Goal: Navigation & Orientation: Understand site structure

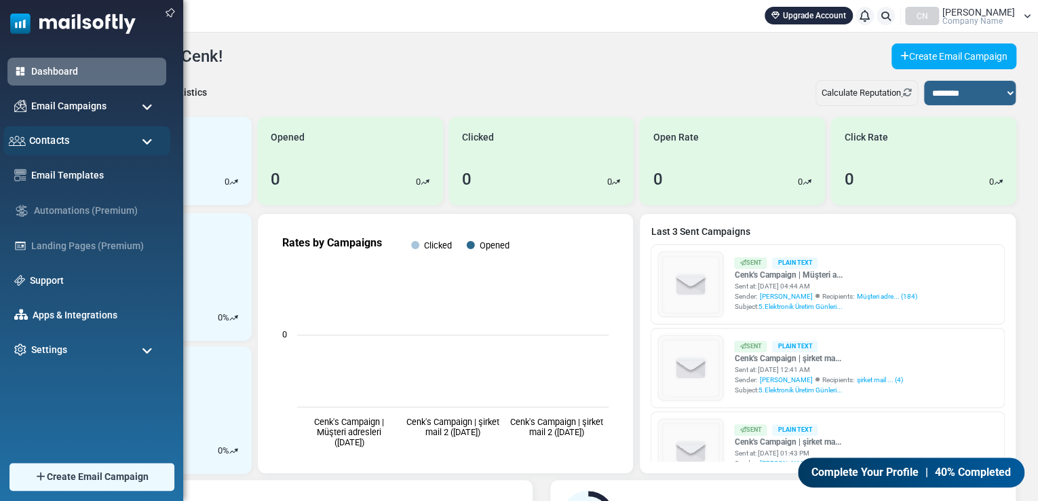
click at [98, 145] on div "Contacts" at bounding box center [86, 140] width 167 height 29
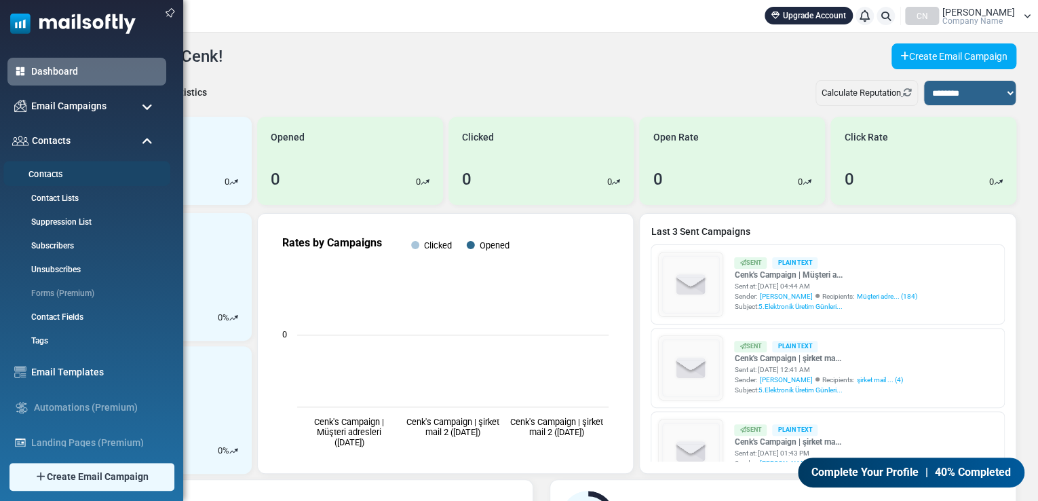
click at [76, 179] on link "Contacts" at bounding box center [84, 174] width 163 height 13
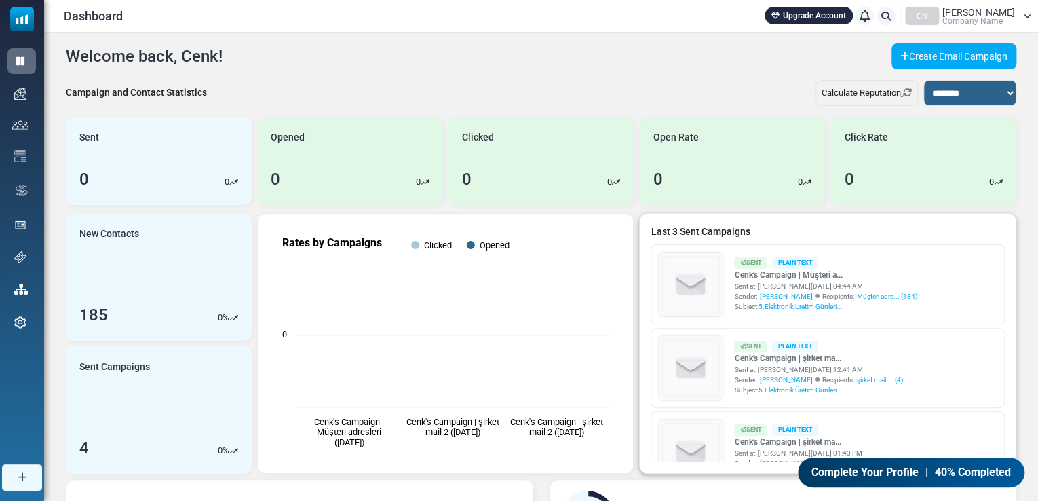
click at [691, 223] on div "Last 3 Sent Campaigns Sent Plain Text Cenk's Campaign | Müşteri a... Sent at: A…" at bounding box center [828, 343] width 376 height 259
click at [991, 18] on span "Company Name" at bounding box center [972, 21] width 60 height 8
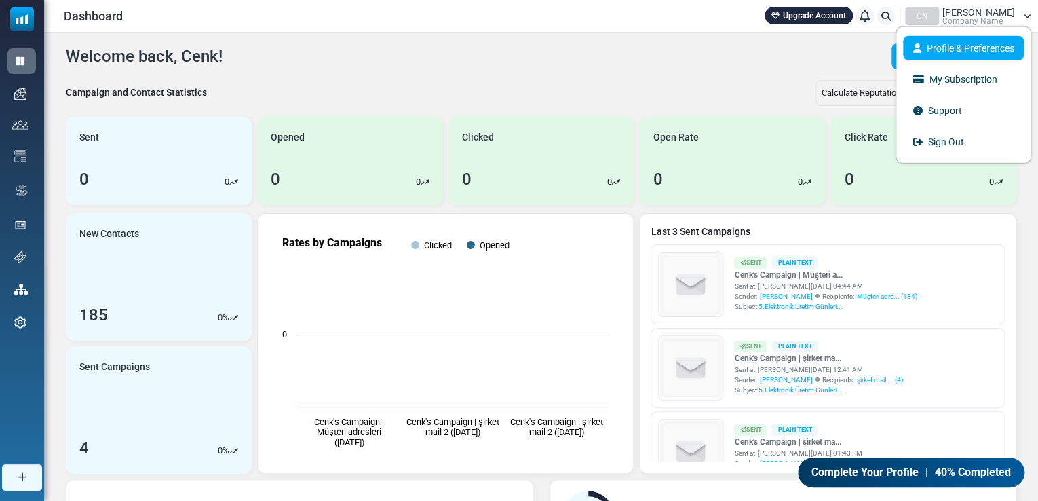
click at [970, 39] on link "Profile & Preferences" at bounding box center [963, 48] width 121 height 24
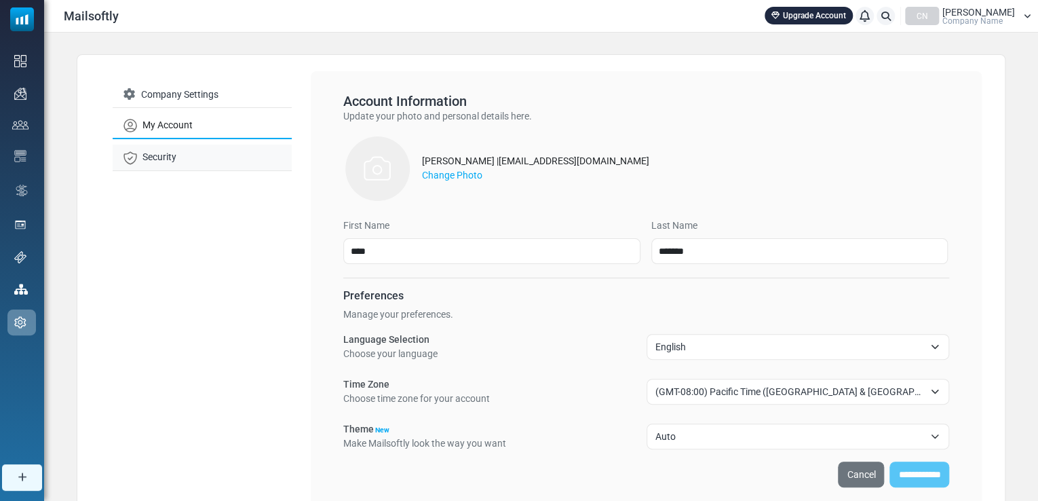
click at [145, 155] on link "Security" at bounding box center [202, 158] width 179 height 26
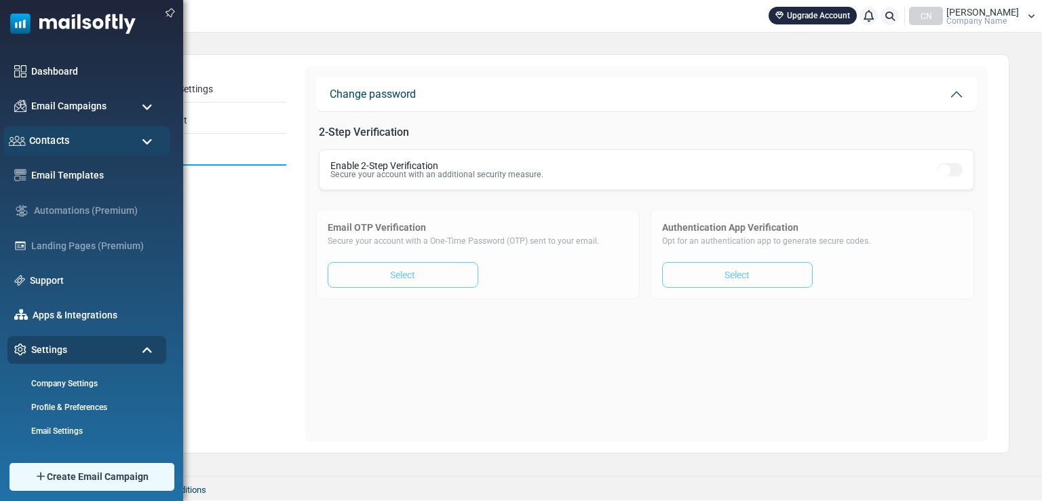
click at [41, 134] on span "Contacts" at bounding box center [49, 140] width 41 height 15
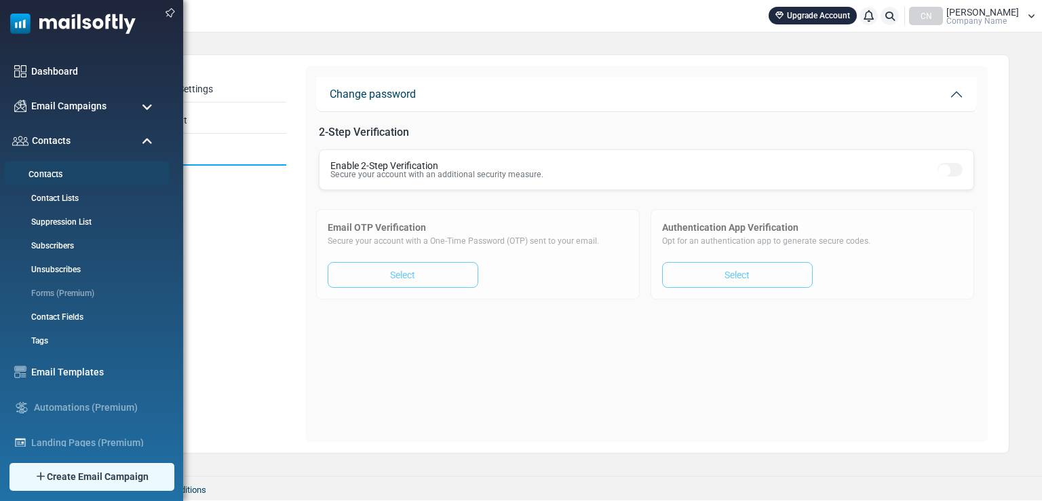
click at [34, 177] on link "Contacts" at bounding box center [84, 174] width 163 height 13
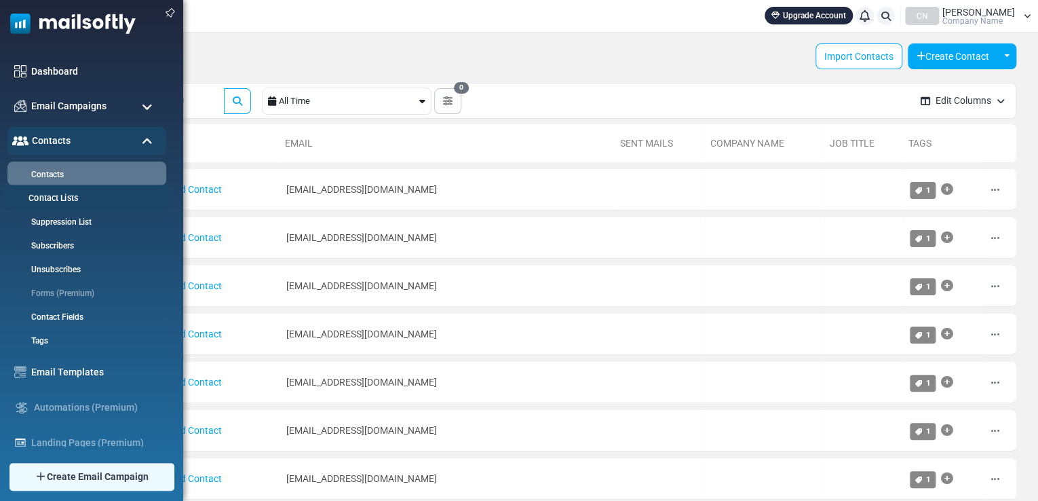
click at [45, 199] on link "Contact Lists" at bounding box center [84, 198] width 163 height 13
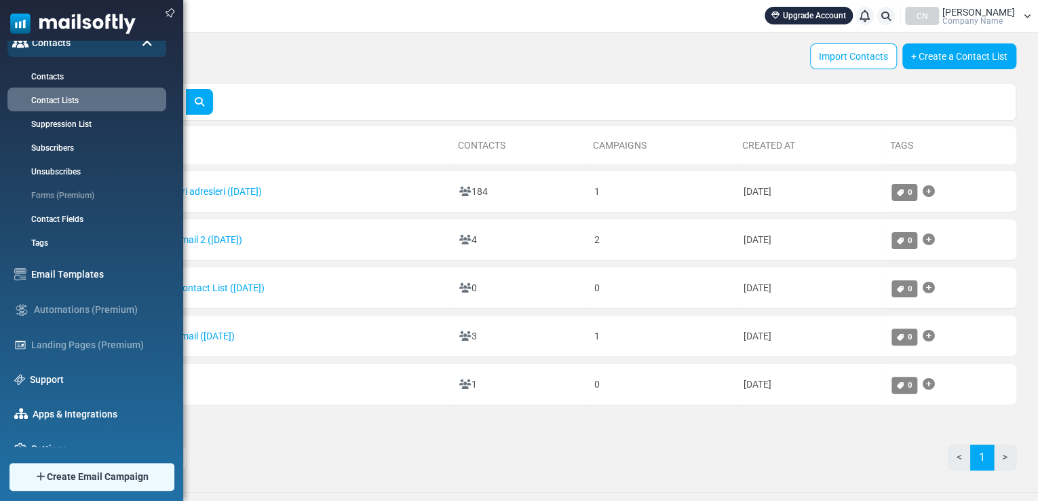
scroll to position [114, 0]
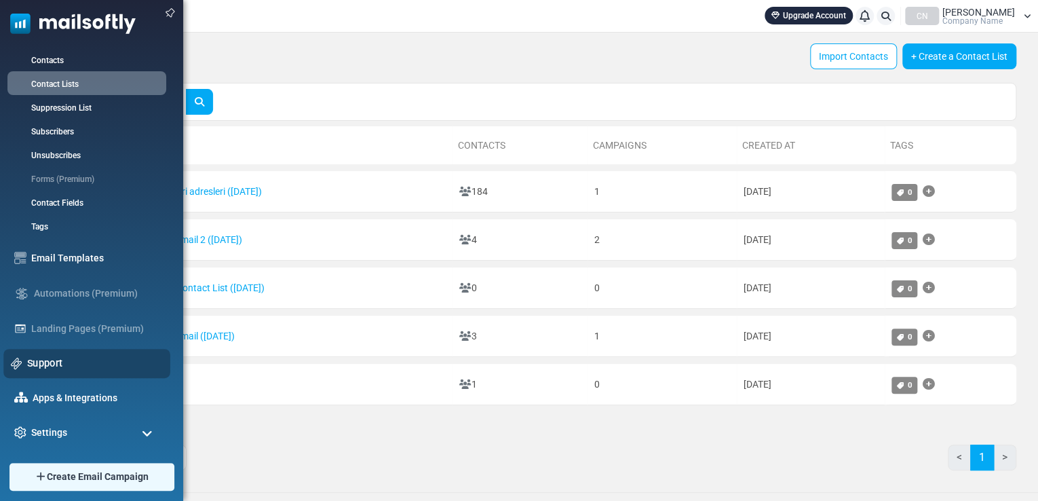
click at [85, 362] on link "Support" at bounding box center [95, 362] width 136 height 15
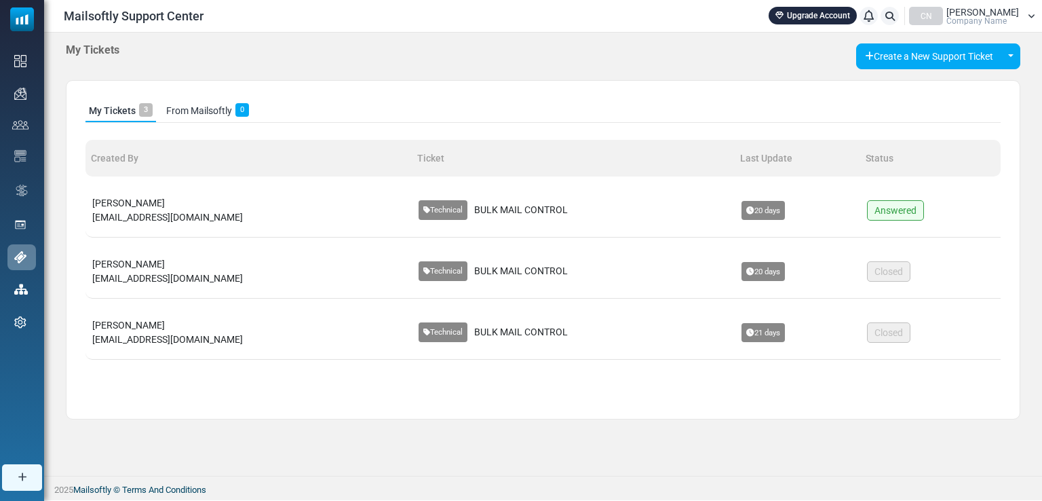
click at [474, 211] on span "BULK MAIL CONTROL" at bounding box center [521, 210] width 94 height 14
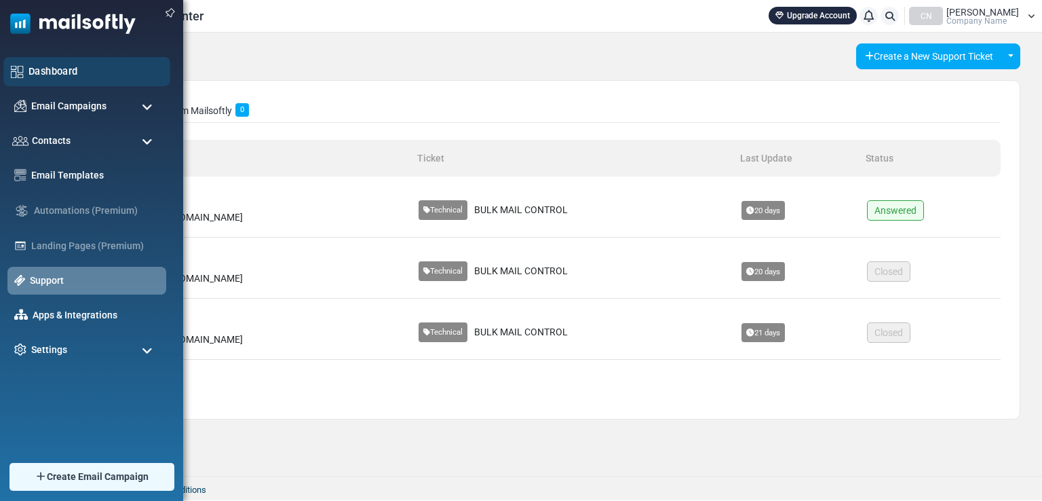
click at [34, 73] on link "Dashboard" at bounding box center [95, 71] width 134 height 15
